Goal: Task Accomplishment & Management: Complete application form

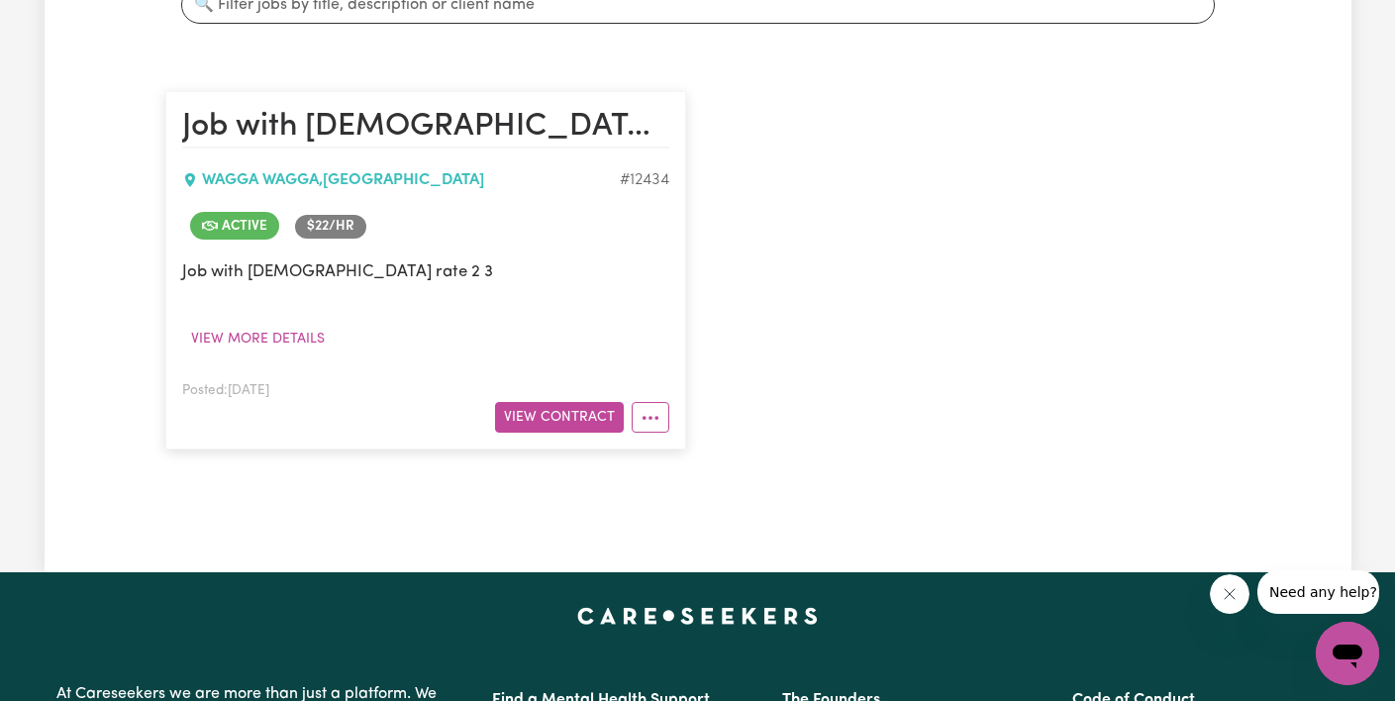
scroll to position [395, 0]
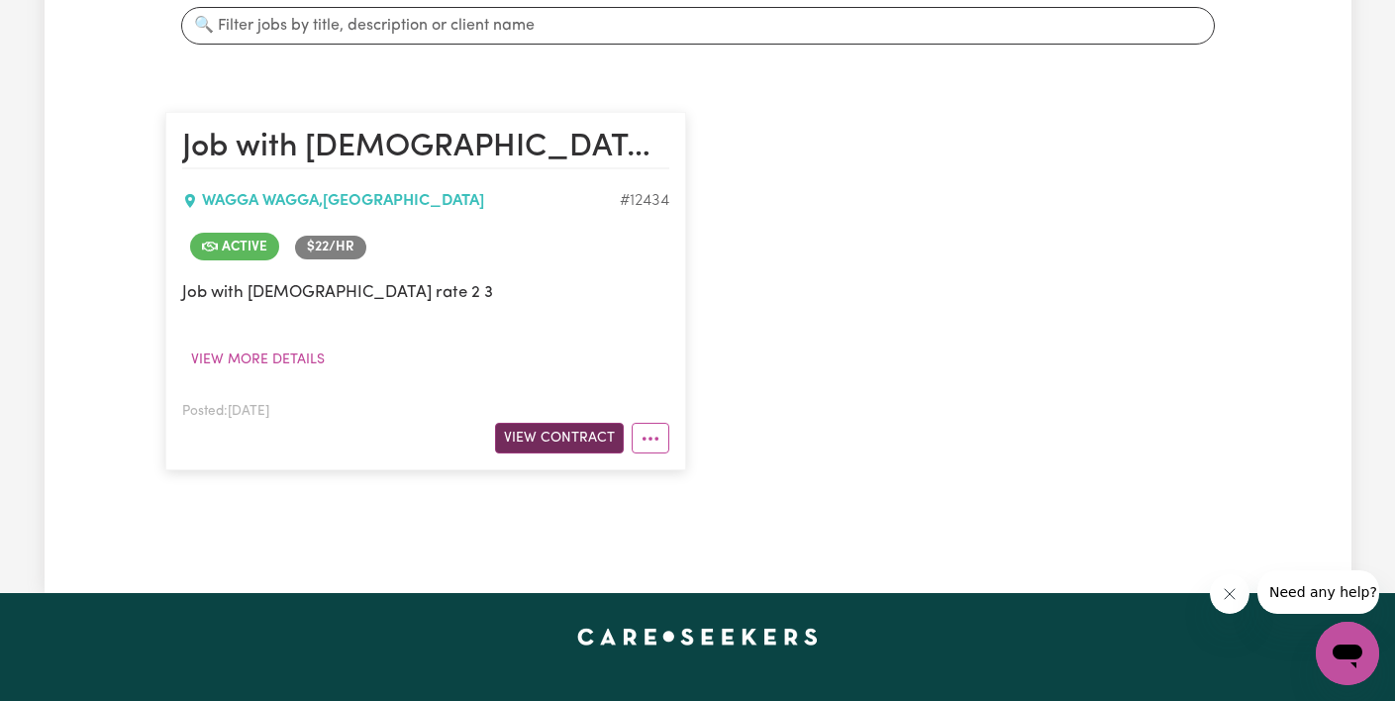
click at [549, 445] on button "View Contract" at bounding box center [559, 438] width 129 height 31
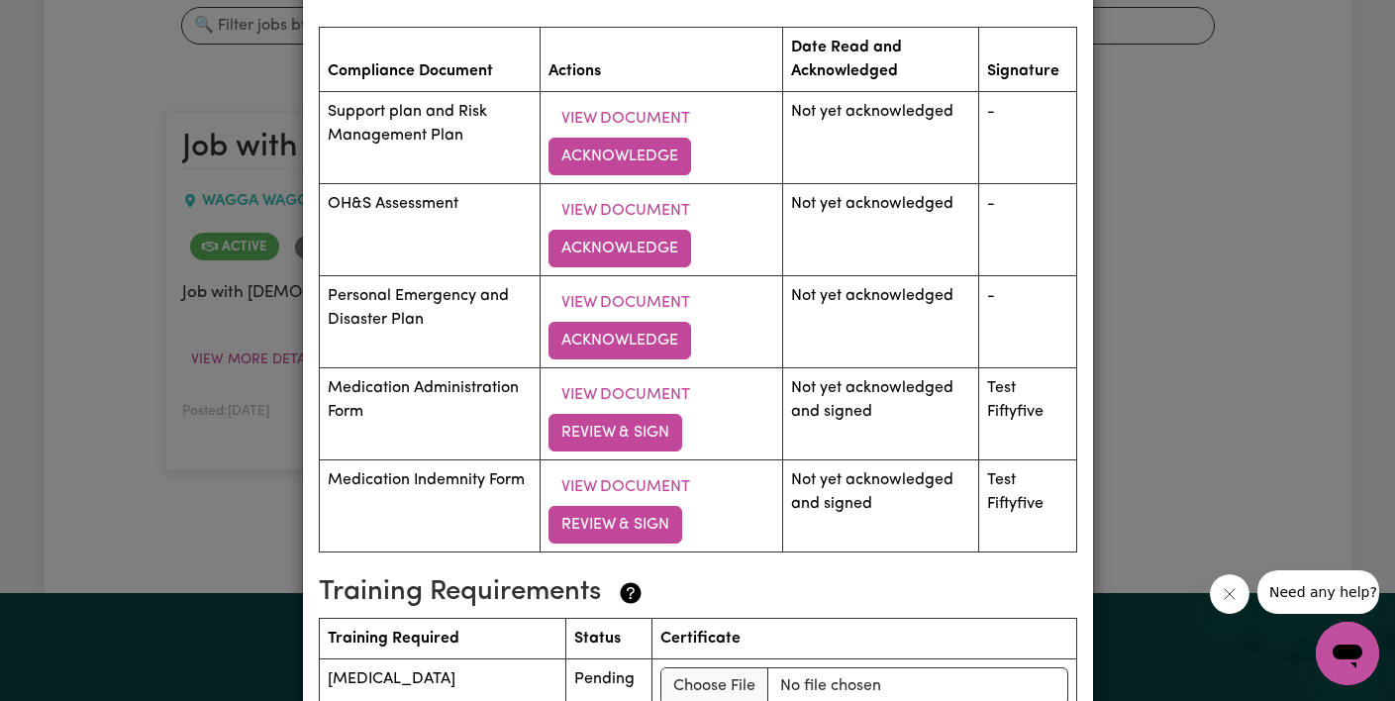
scroll to position [2689, 0]
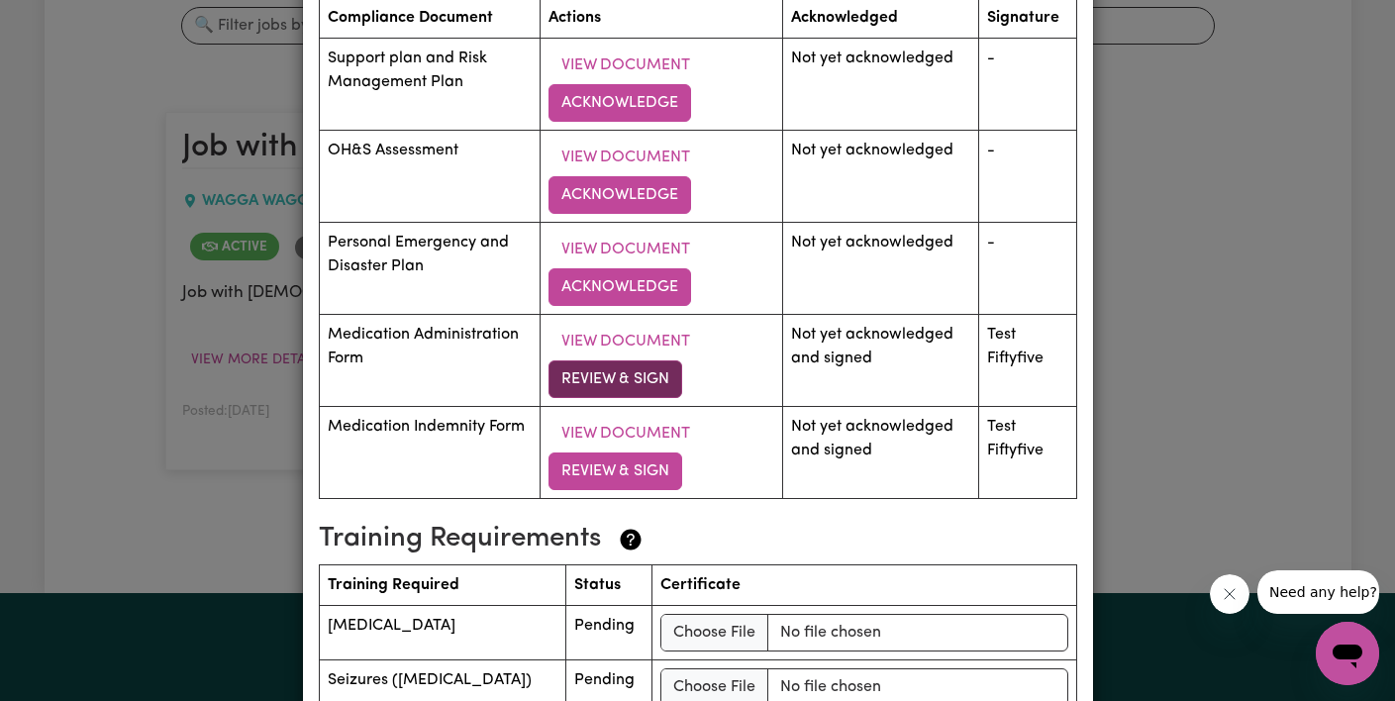
click at [650, 379] on button "Review & Sign" at bounding box center [615, 379] width 134 height 38
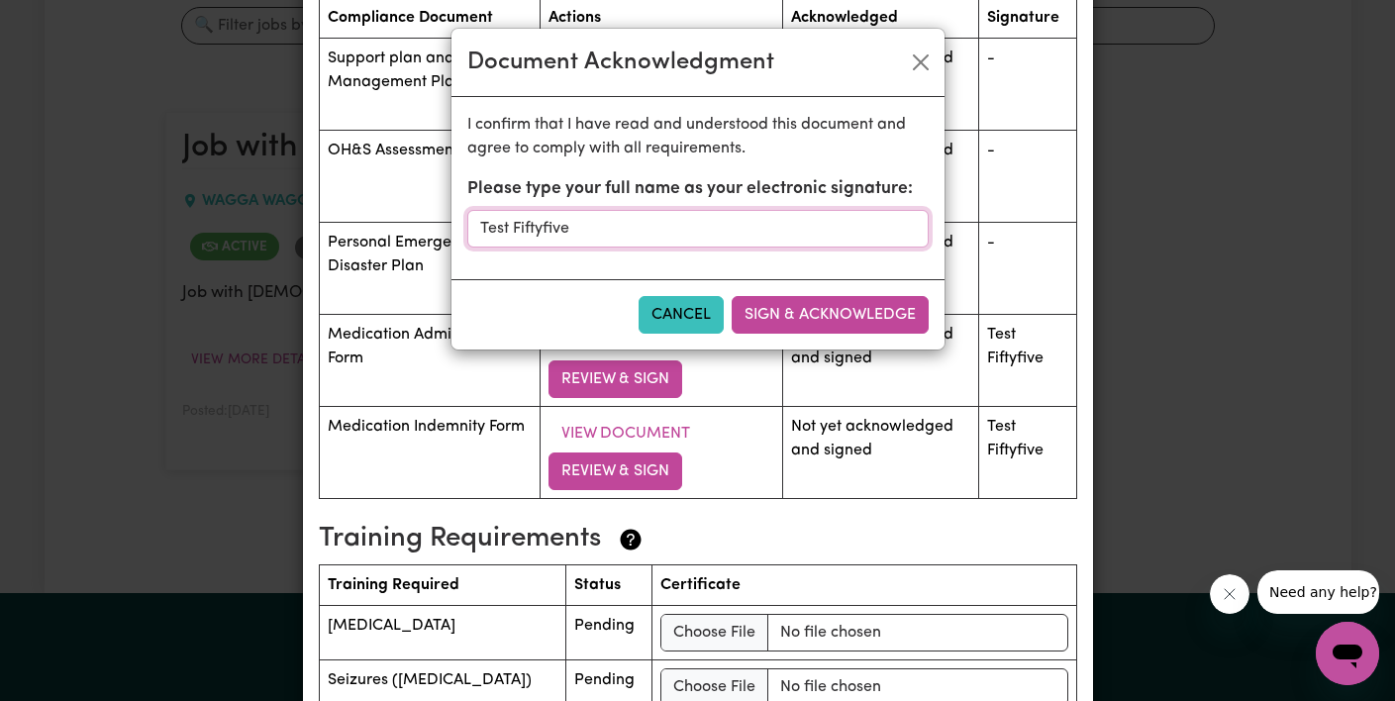
click at [741, 229] on input "Test Fiftyfive" at bounding box center [697, 229] width 461 height 38
click at [755, 155] on p "I confirm that I have read and understood this document and agree to comply wit…" at bounding box center [697, 137] width 461 height 48
click at [915, 67] on button "Close" at bounding box center [921, 63] width 32 height 32
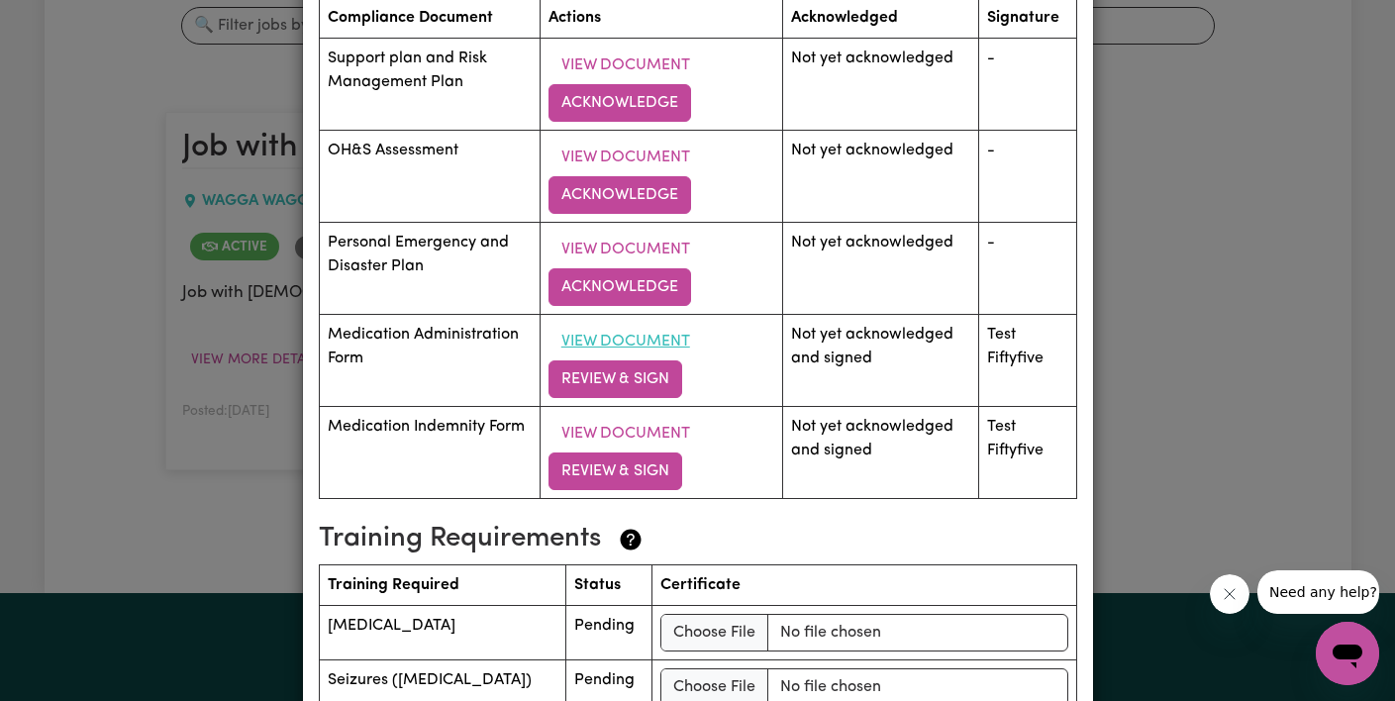
click at [608, 343] on button "View Document" at bounding box center [625, 342] width 154 height 38
click at [605, 435] on button "View Document" at bounding box center [625, 434] width 154 height 38
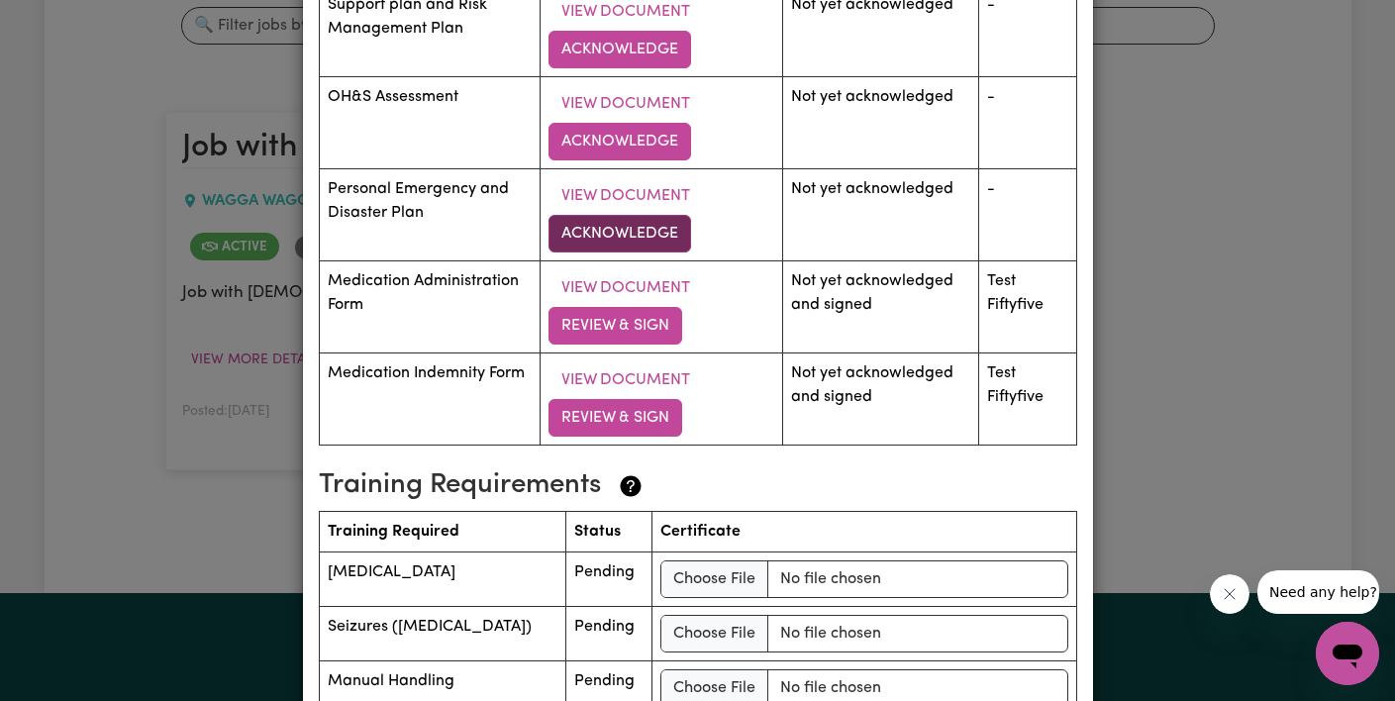
scroll to position [2757, 0]
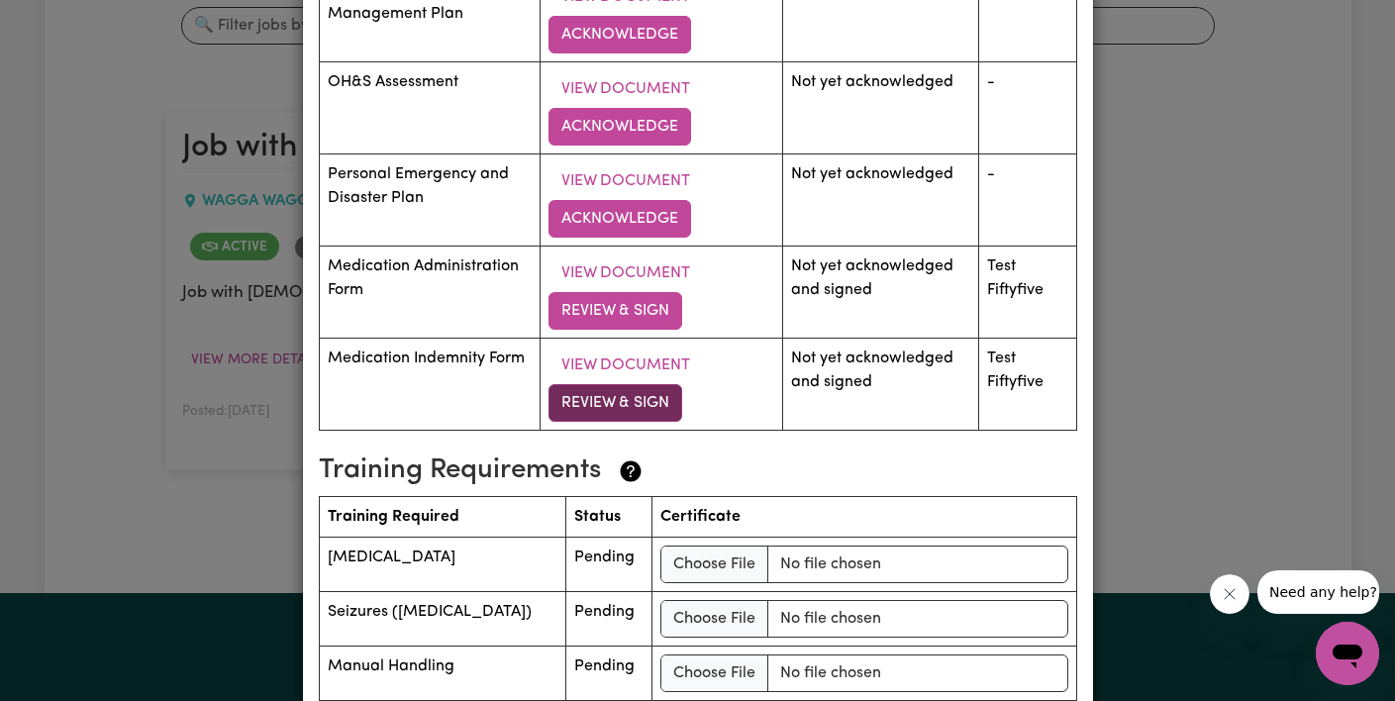
click at [607, 404] on button "Review & Sign" at bounding box center [615, 403] width 134 height 38
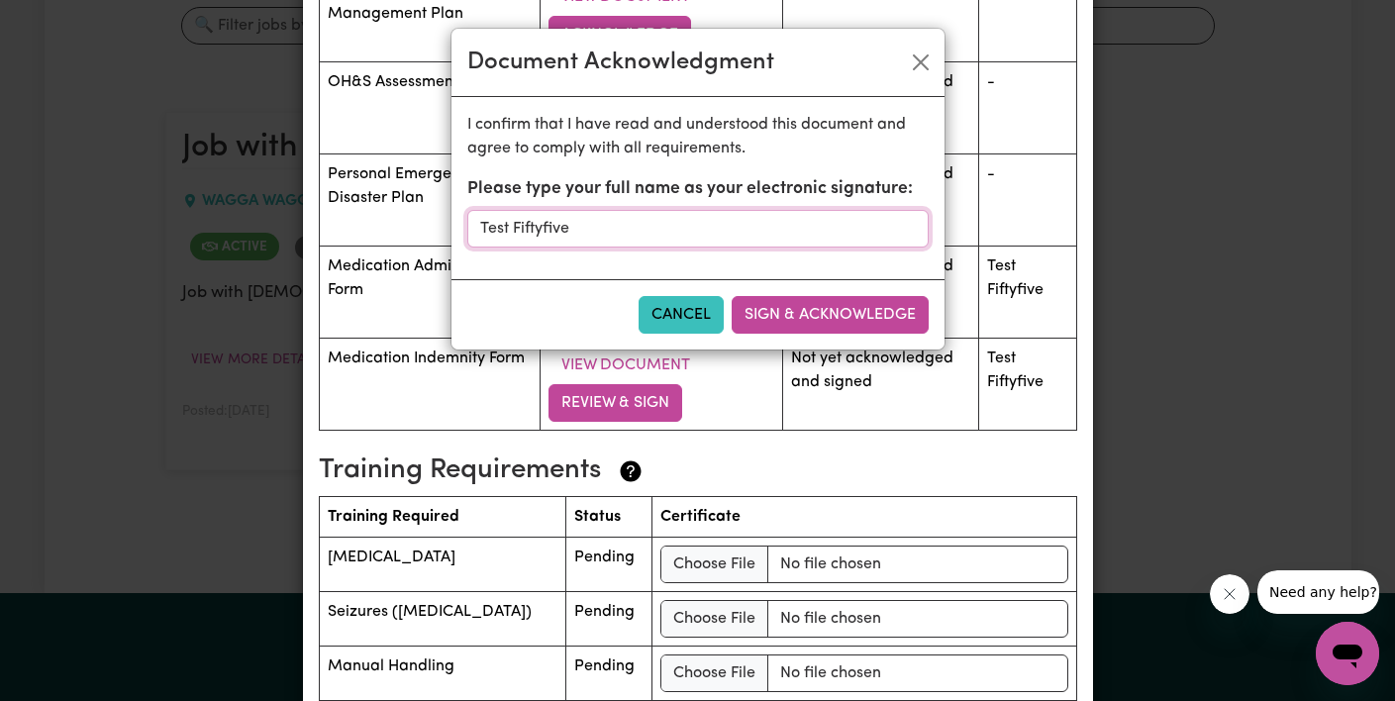
click at [576, 226] on input "Test Fiftyfive" at bounding box center [697, 229] width 461 height 38
drag, startPoint x: 576, startPoint y: 230, endPoint x: 279, endPoint y: 228, distance: 297.0
click at [279, 228] on div "Document Acknowledgment I confirm that I have read and understood this document…" at bounding box center [697, 350] width 1395 height 701
type input "Lauren signining"
click at [803, 305] on button "Sign & Acknowledge" at bounding box center [830, 315] width 197 height 38
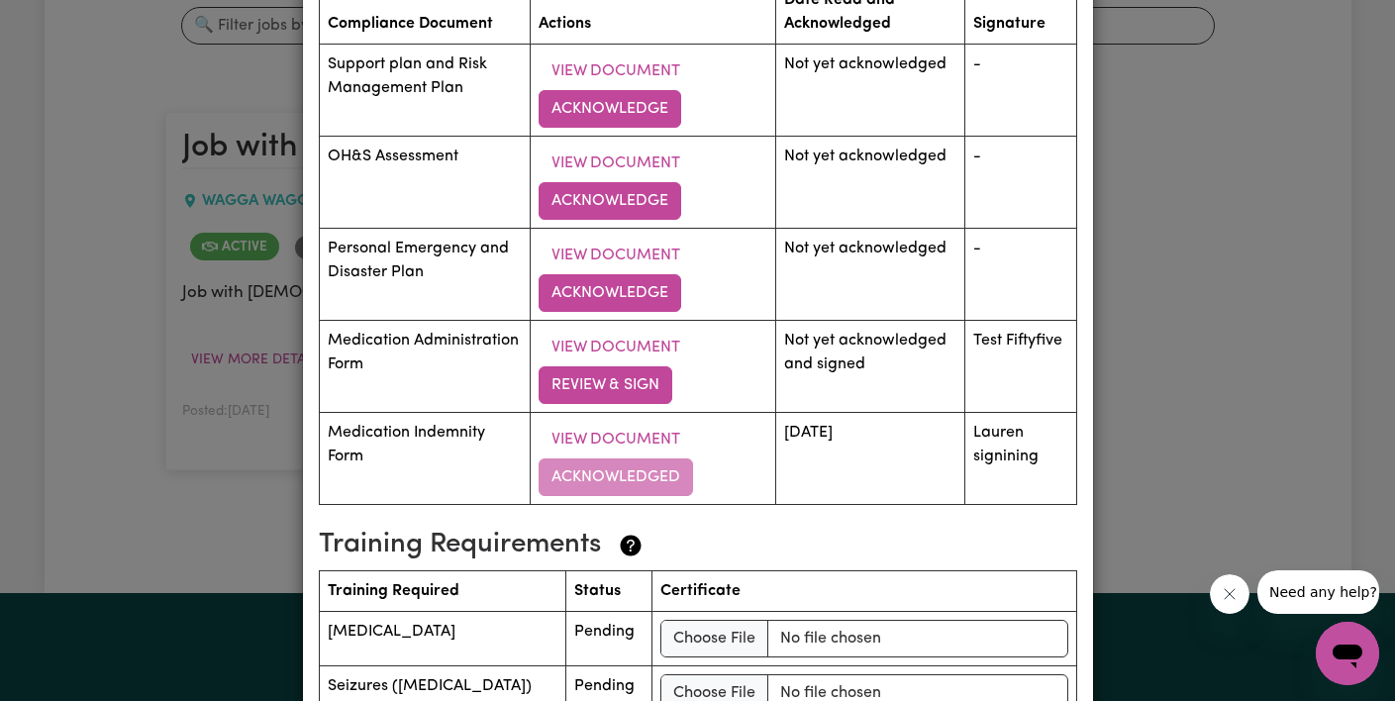
scroll to position [2782, 0]
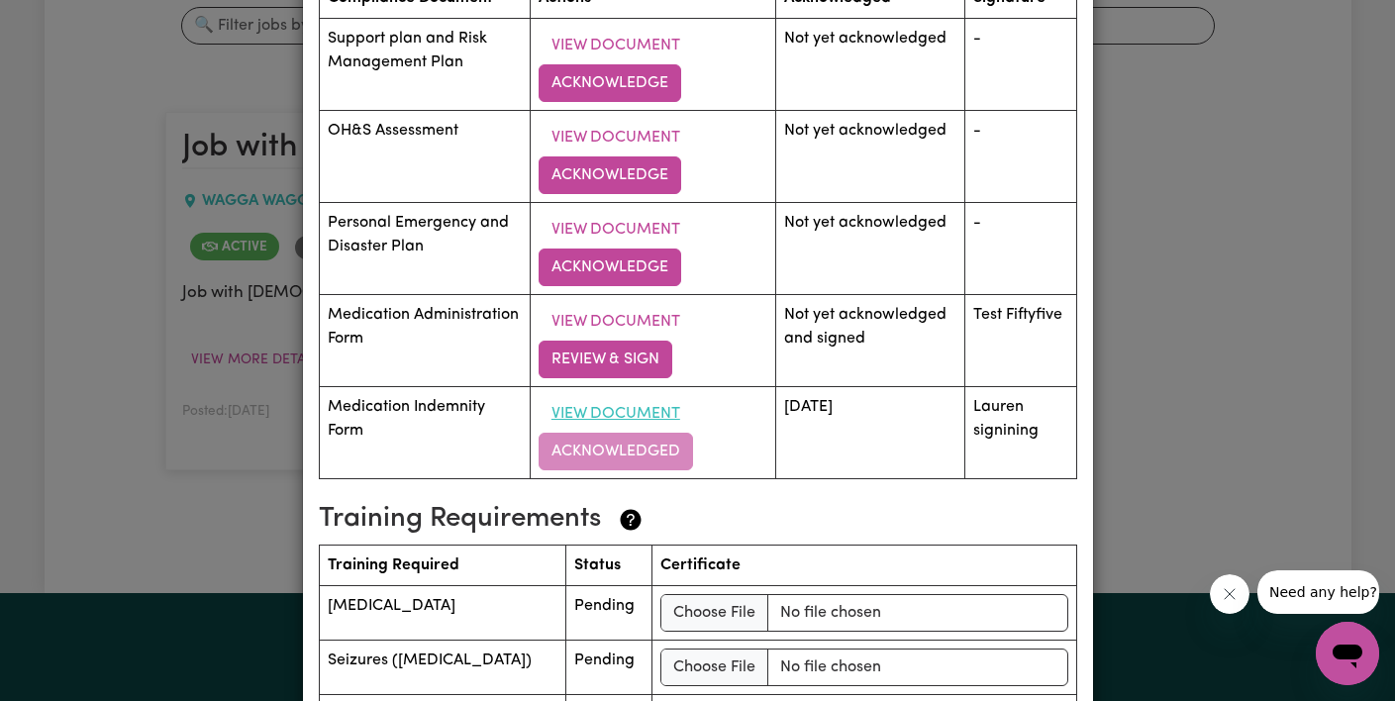
click at [623, 412] on button "View Document" at bounding box center [616, 414] width 154 height 38
click at [616, 317] on button "View Document" at bounding box center [616, 322] width 154 height 38
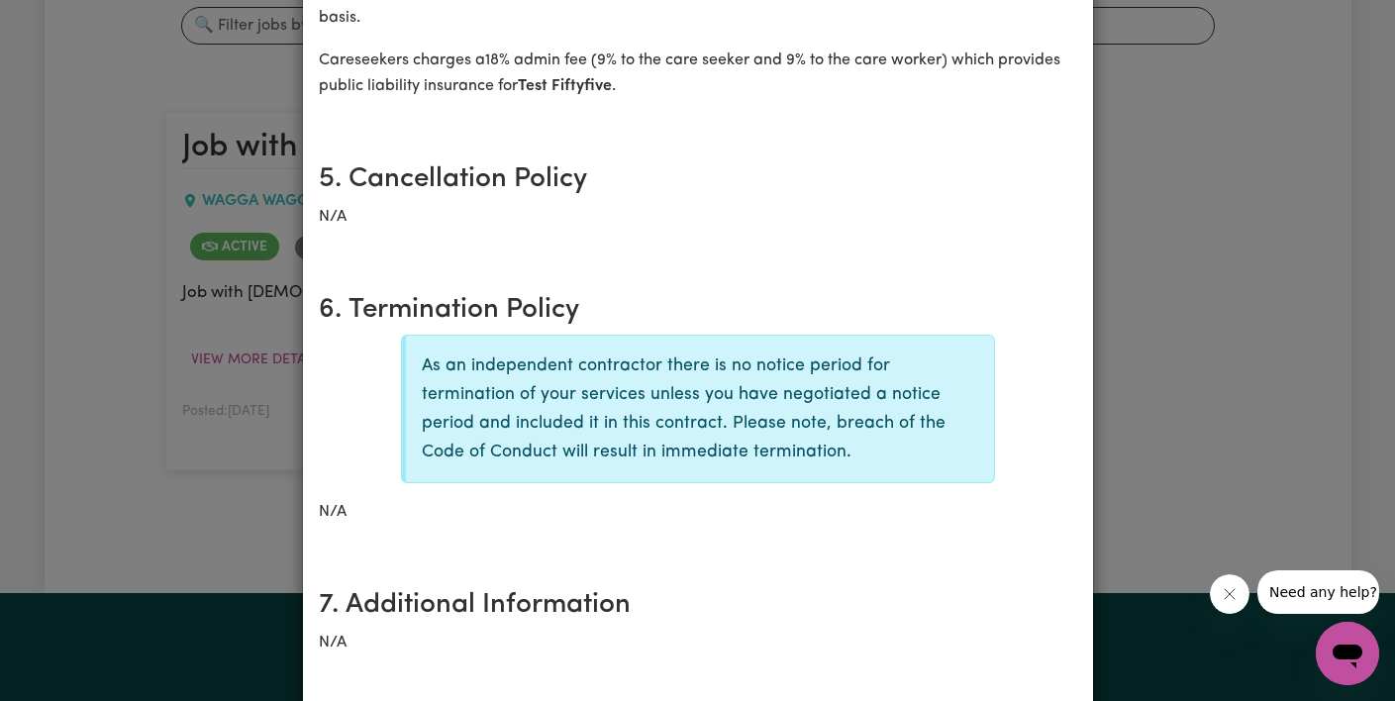
scroll to position [0, 0]
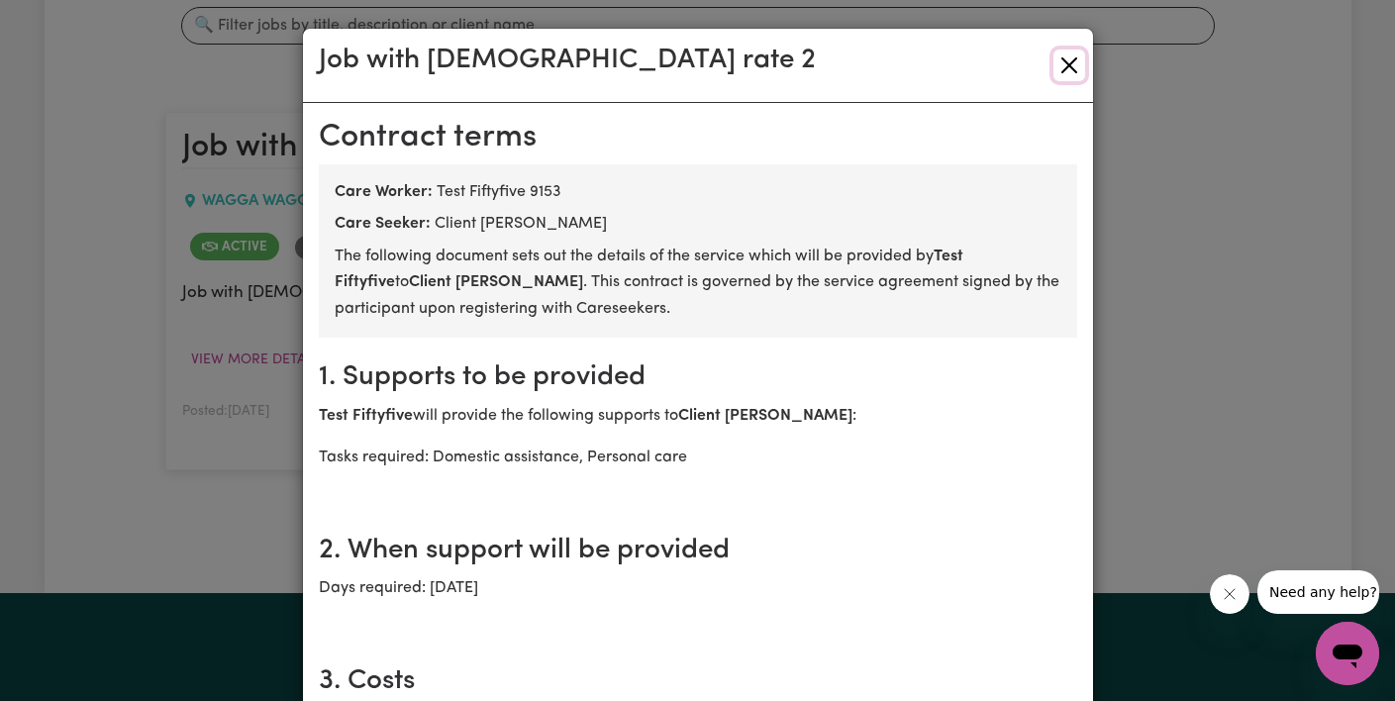
click at [1065, 61] on button "Close" at bounding box center [1069, 66] width 32 height 32
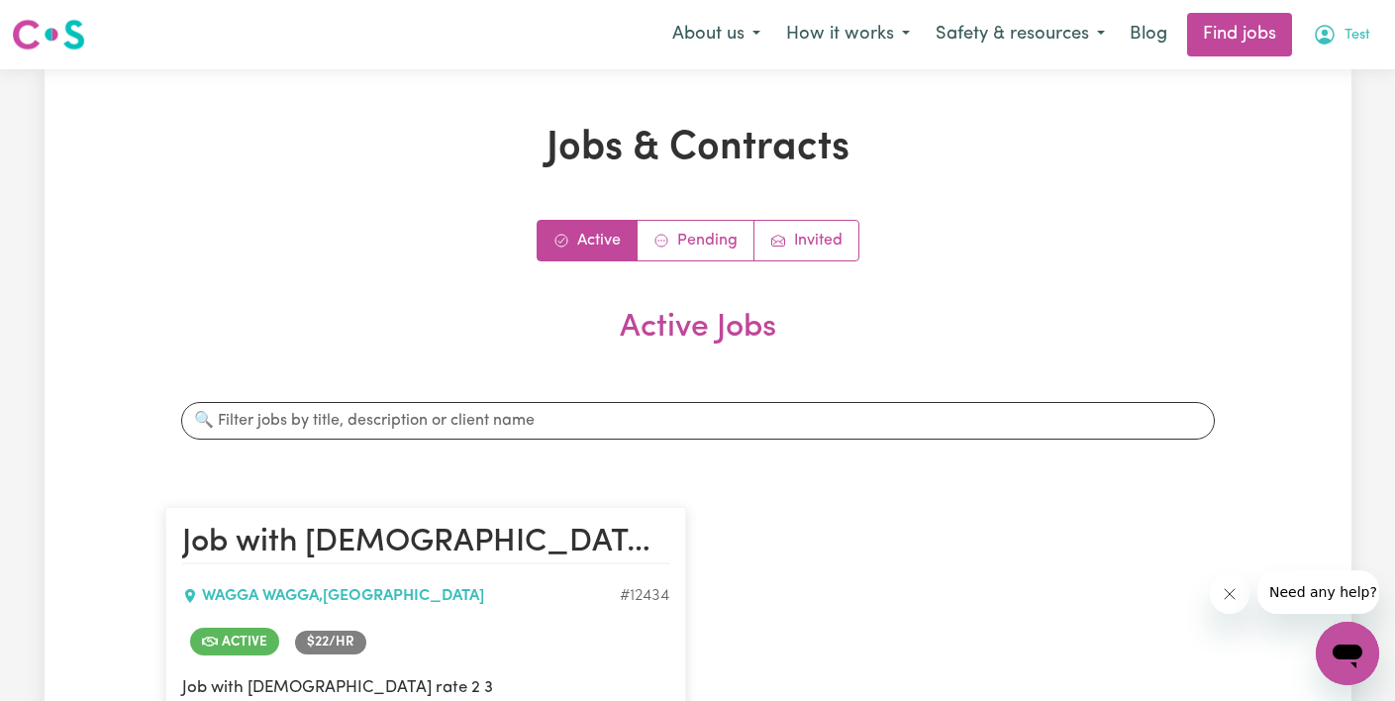
click at [1349, 40] on span "Test" at bounding box center [1357, 36] width 26 height 22
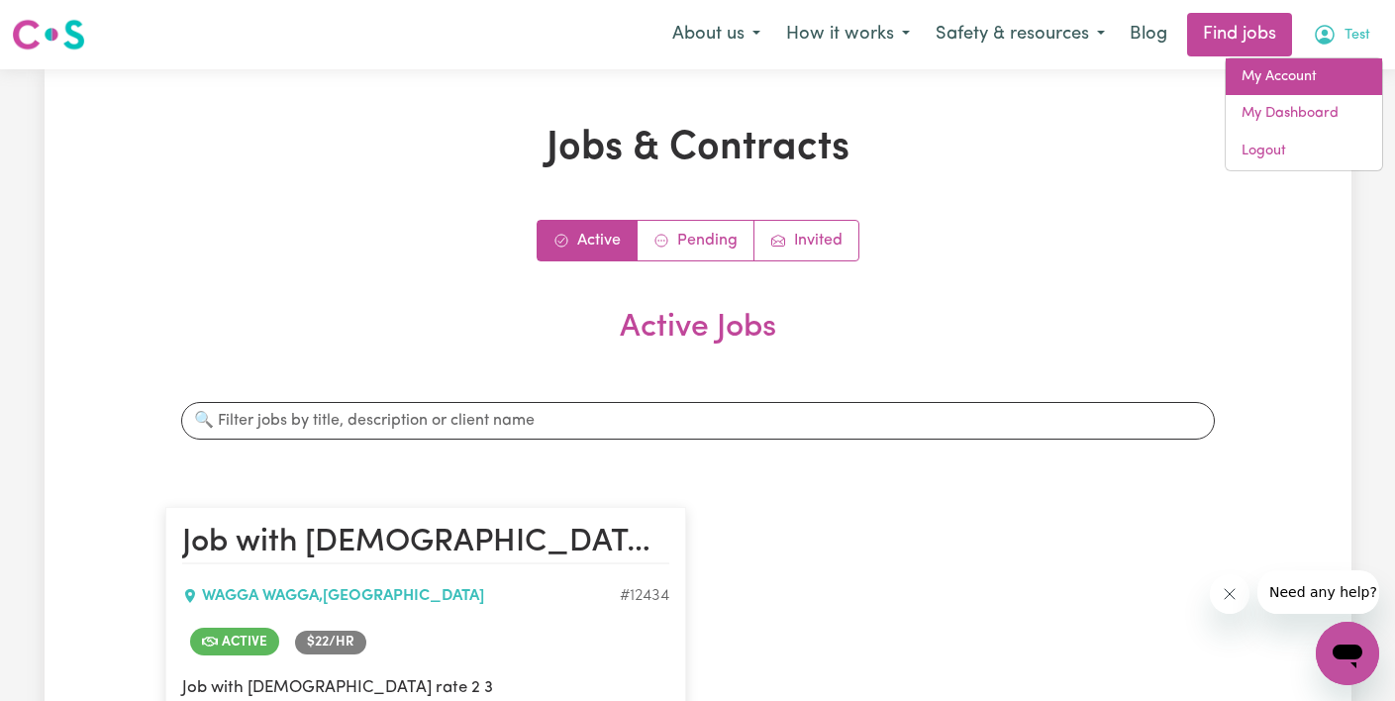
click at [1346, 81] on link "My Account" at bounding box center [1304, 77] width 156 height 38
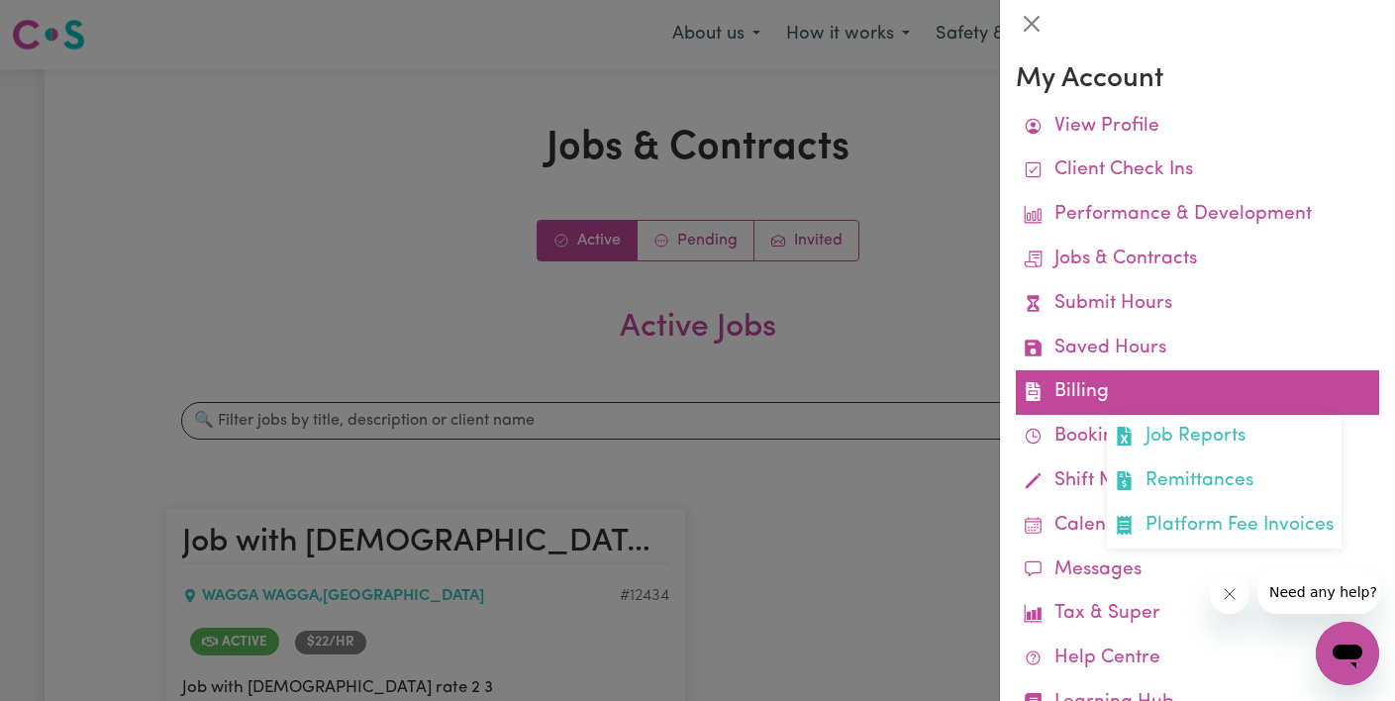
scroll to position [72, 0]
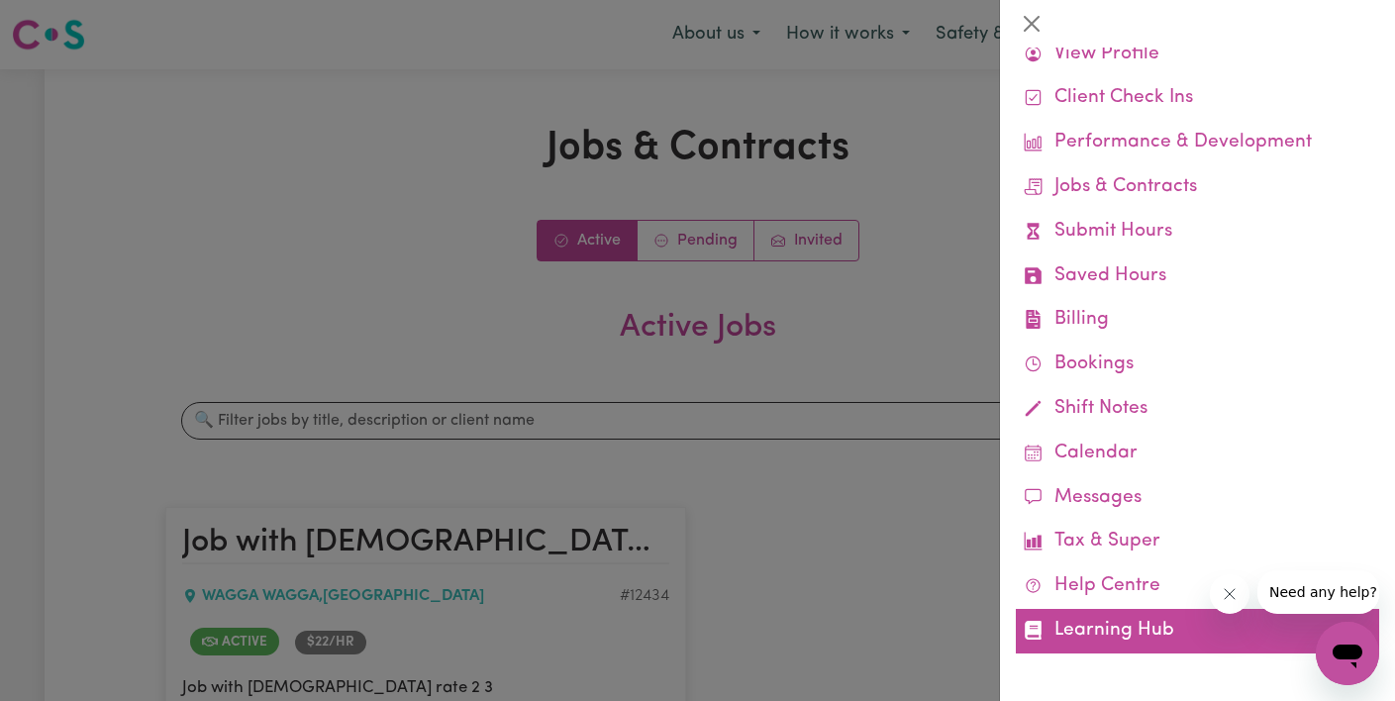
click at [1133, 641] on link "Learning Hub" at bounding box center [1197, 631] width 363 height 45
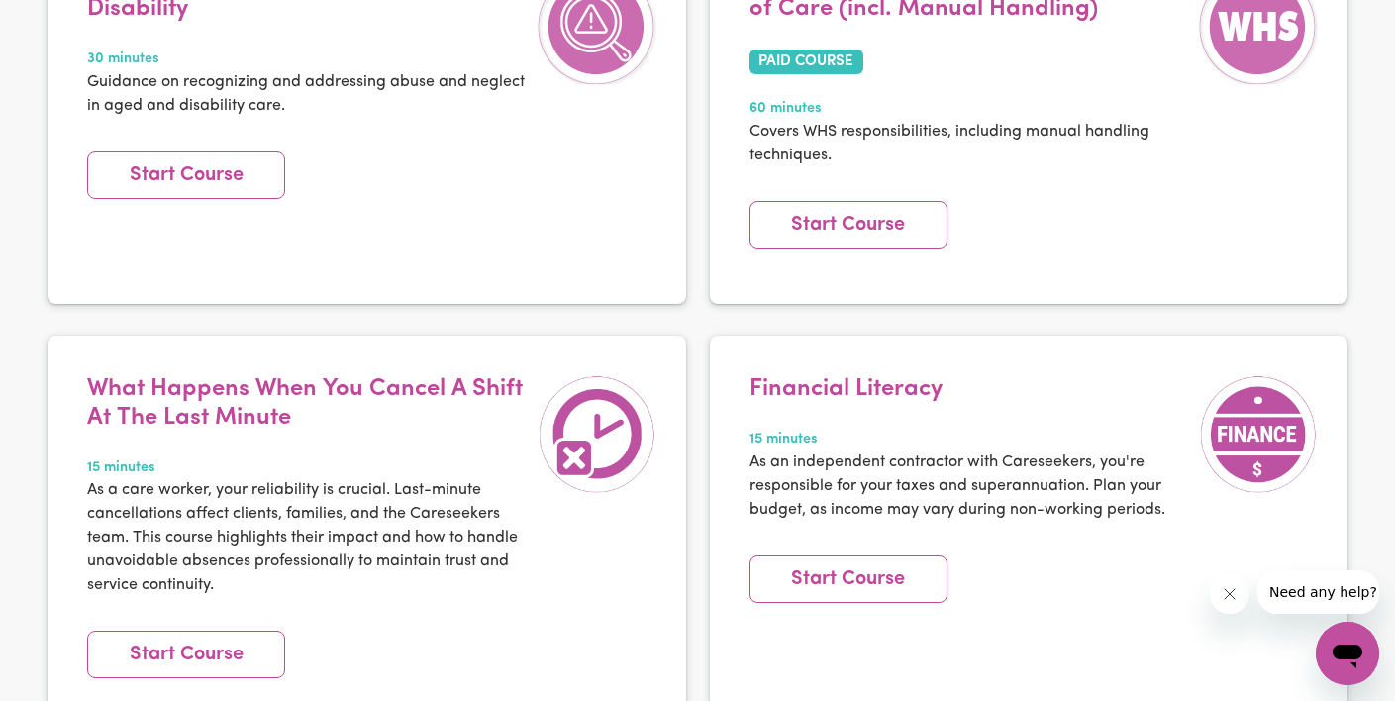
scroll to position [3716, 0]
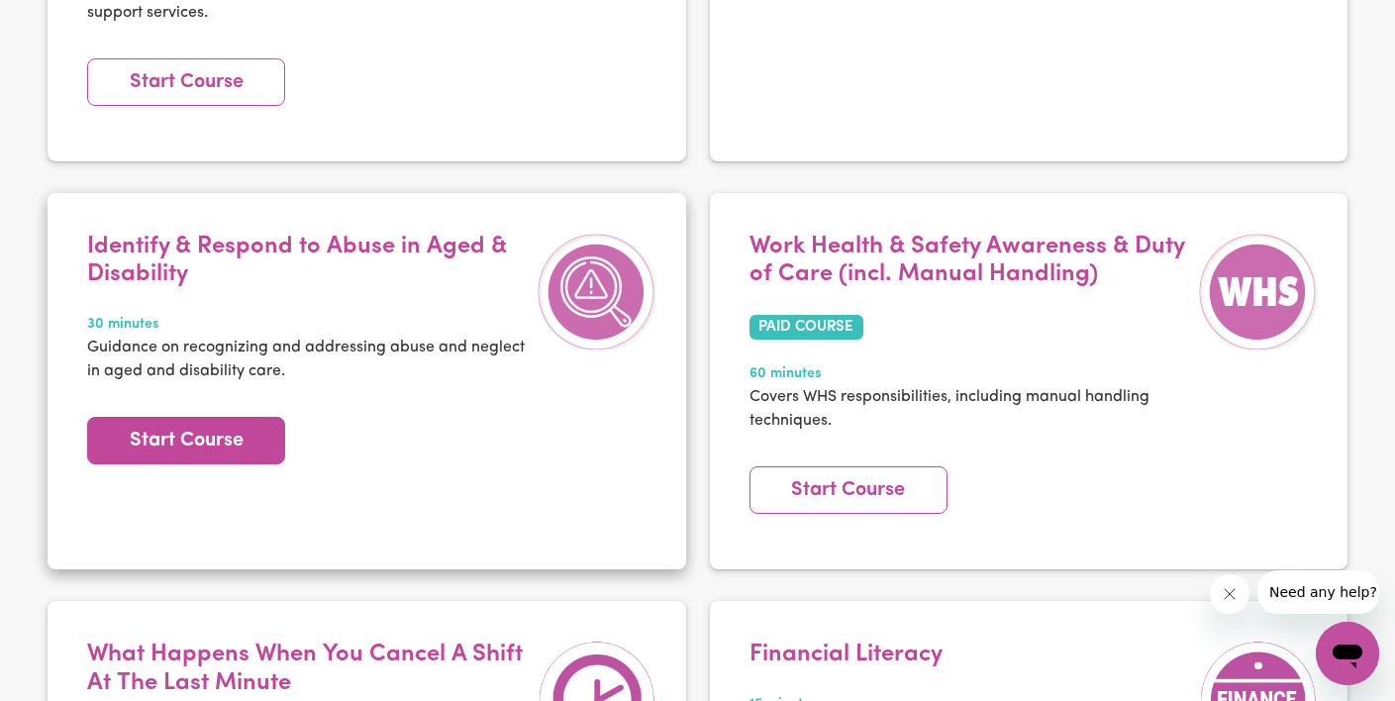
click at [200, 417] on link "Start Course" at bounding box center [186, 441] width 198 height 48
